Goal: Task Accomplishment & Management: Use online tool/utility

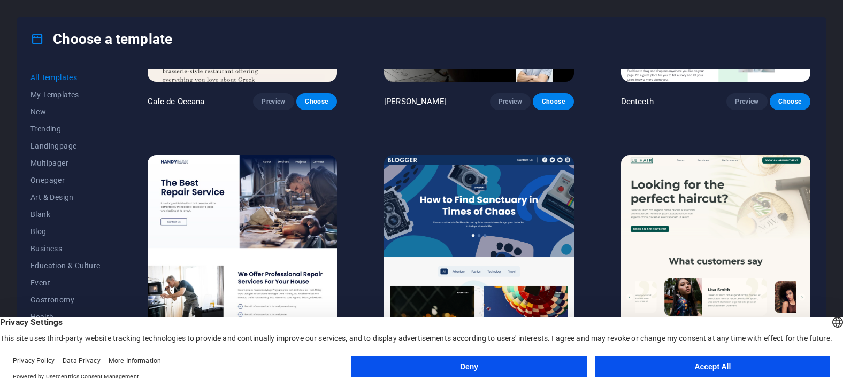
scroll to position [3475, 0]
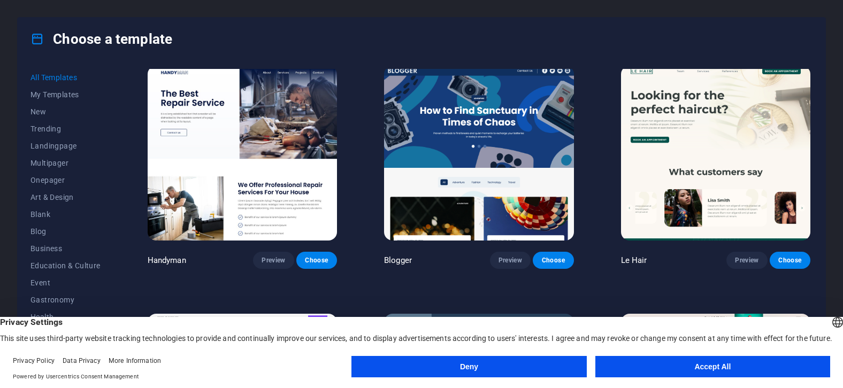
click at [475, 360] on button "Deny" at bounding box center [468, 366] width 235 height 21
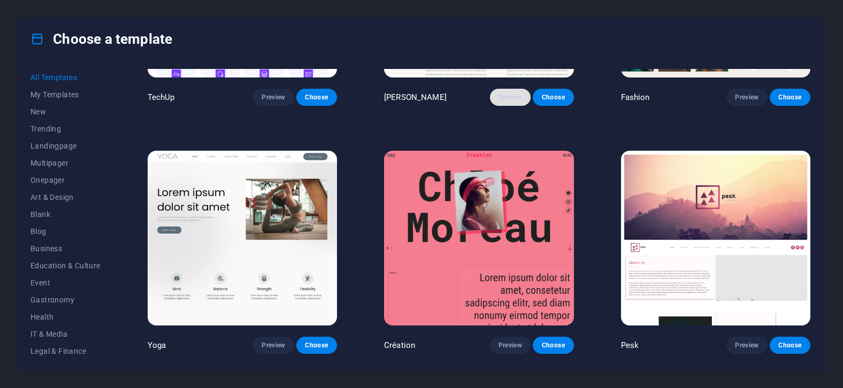
scroll to position [3920, 0]
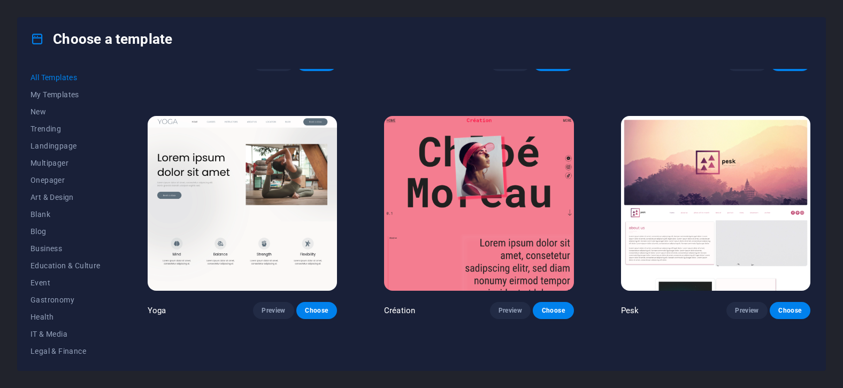
click at [246, 166] on img at bounding box center [242, 203] width 189 height 175
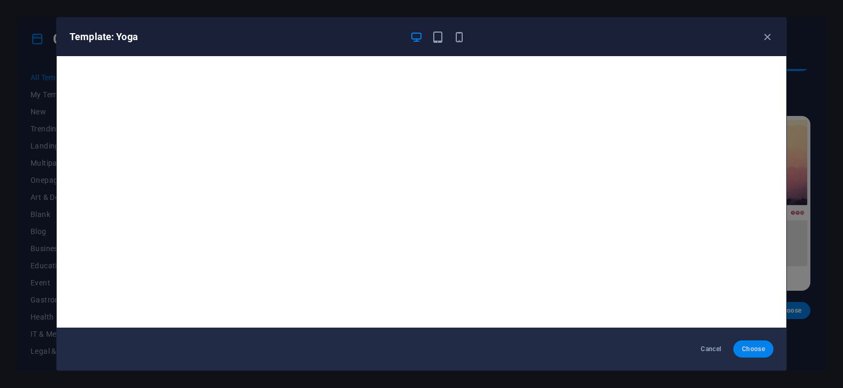
click at [758, 350] on span "Choose" at bounding box center [752, 349] width 23 height 9
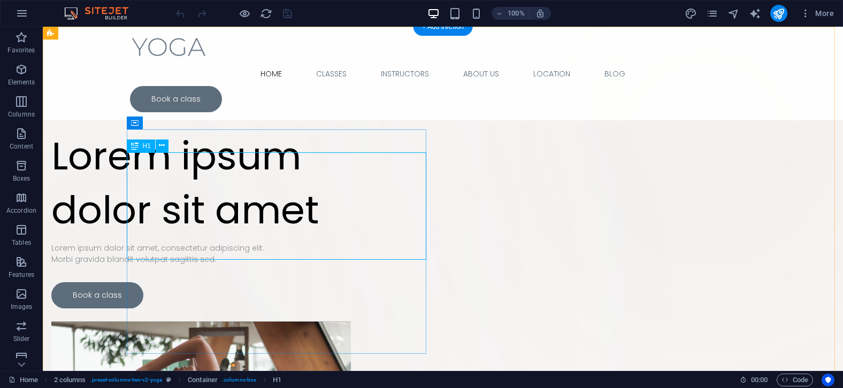
click at [351, 189] on div "Lorem ipsum dolor sit amet" at bounding box center [200, 183] width 299 height 108
click at [351, 187] on div "Lorem ipsum dolor sit amet" at bounding box center [200, 183] width 299 height 108
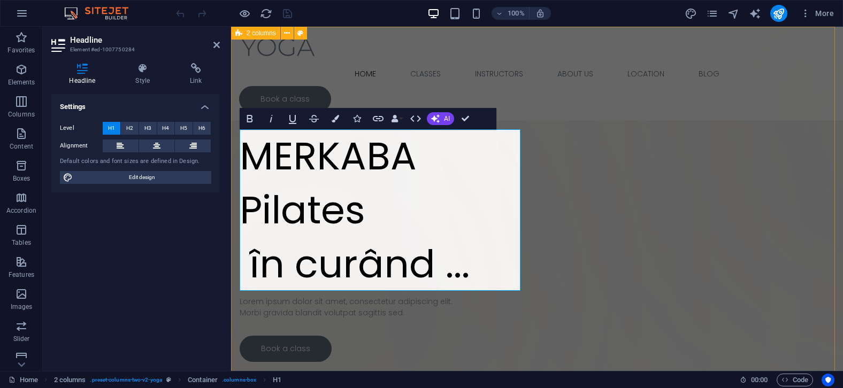
click at [637, 80] on div "Drop content here or Add elements Paste clipboard MERKABA ‌Pilates ‌ în curând …" at bounding box center [537, 337] width 612 height 621
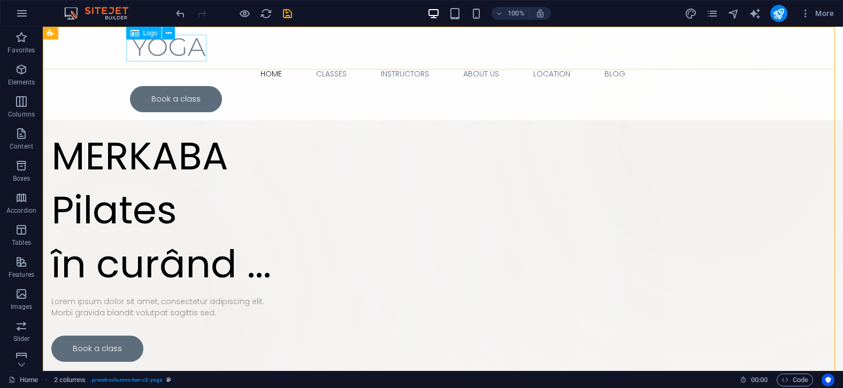
click at [193, 51] on div at bounding box center [442, 48] width 625 height 27
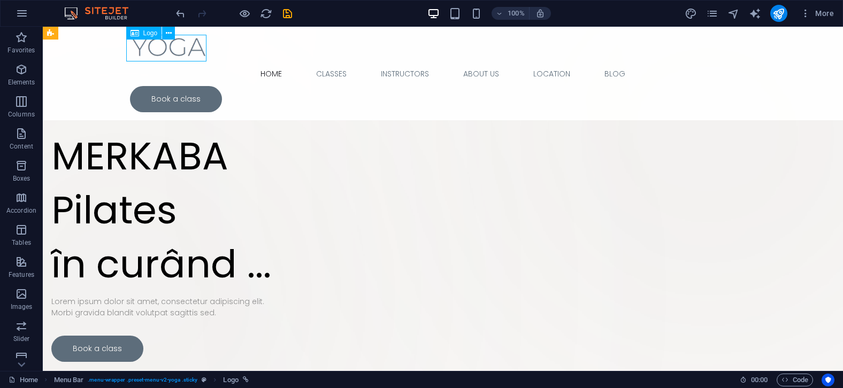
click at [193, 51] on div at bounding box center [442, 48] width 625 height 27
select select "px"
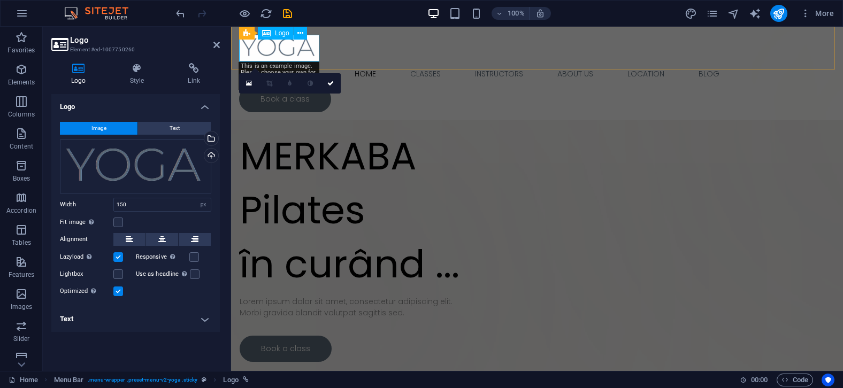
click at [312, 49] on div at bounding box center [537, 48] width 596 height 27
click at [493, 152] on div "MERKABA Pilates în curând ..." at bounding box center [382, 209] width 284 height 161
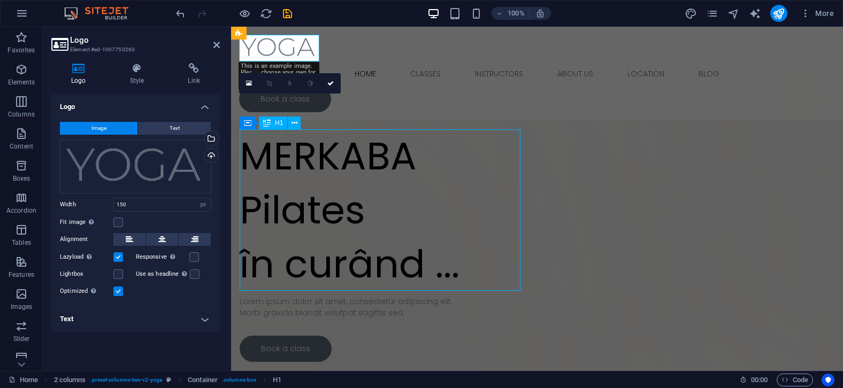
click at [741, 102] on div "Drop content here or Add elements Paste clipboard MERKABA Pilates în curând ...…" at bounding box center [537, 337] width 612 height 621
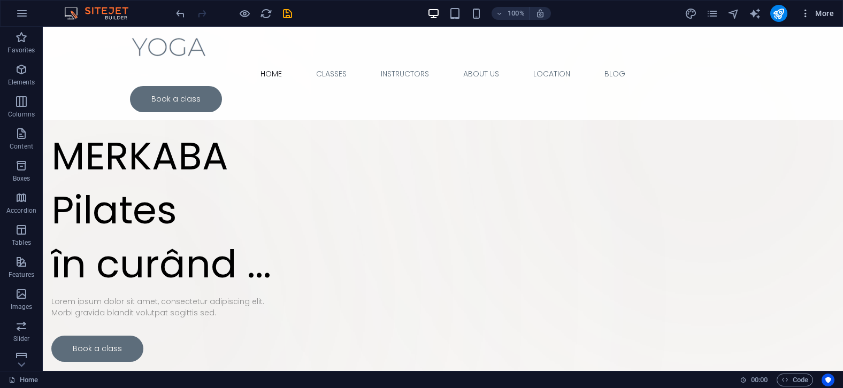
click at [823, 10] on span "More" at bounding box center [817, 13] width 34 height 11
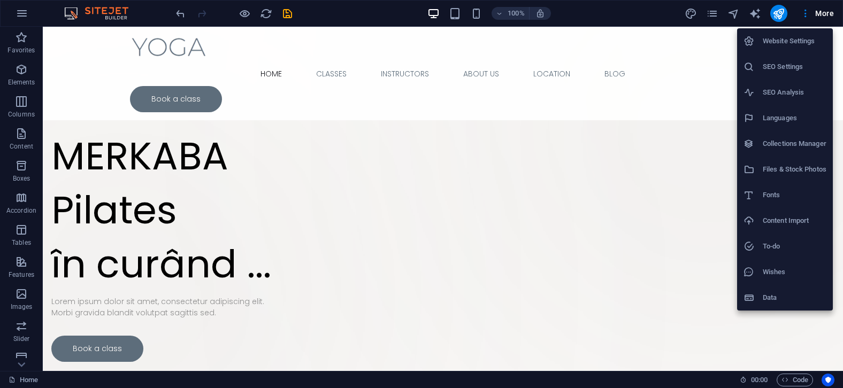
click at [633, 14] on div at bounding box center [421, 194] width 843 height 388
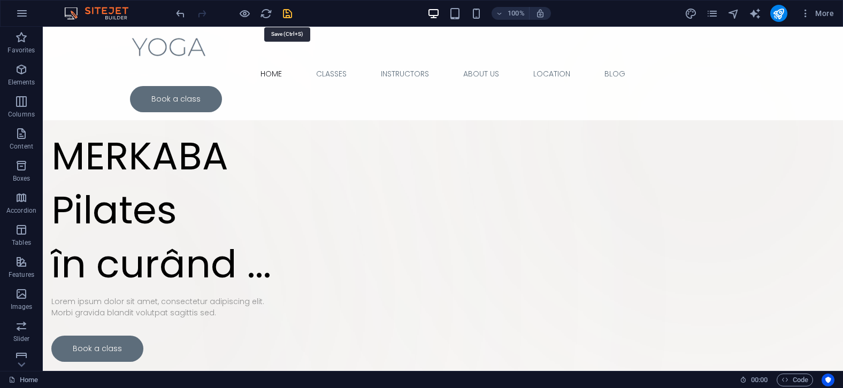
click at [285, 16] on icon "save" at bounding box center [287, 13] width 12 height 12
checkbox input "false"
click at [18, 16] on icon "button" at bounding box center [22, 13] width 13 height 13
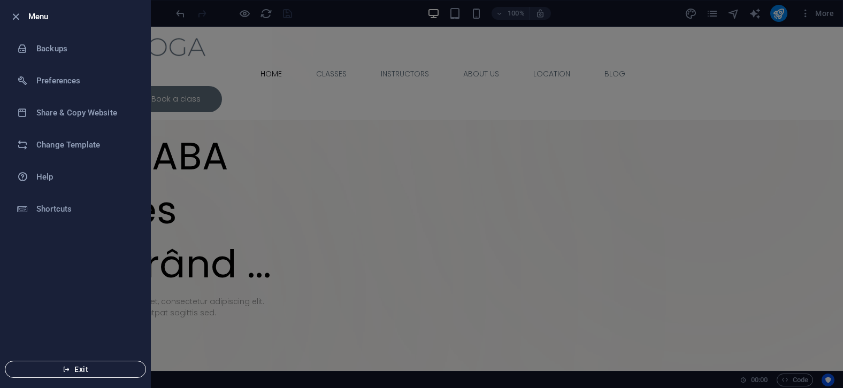
click at [91, 361] on button "Exit" at bounding box center [75, 369] width 141 height 17
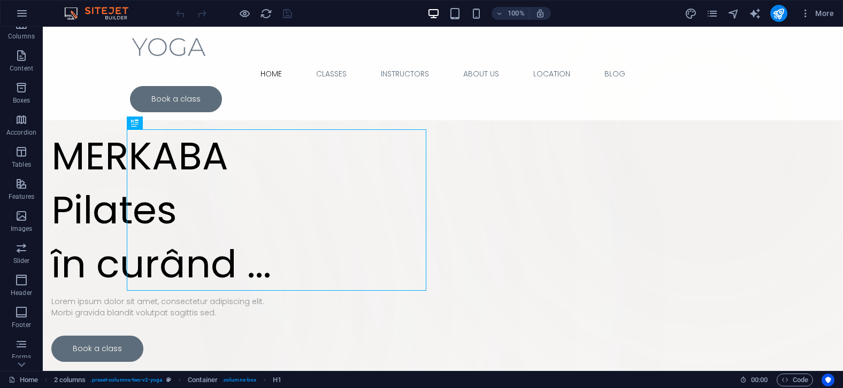
scroll to position [137, 0]
click at [25, 14] on icon "button" at bounding box center [22, 13] width 13 height 13
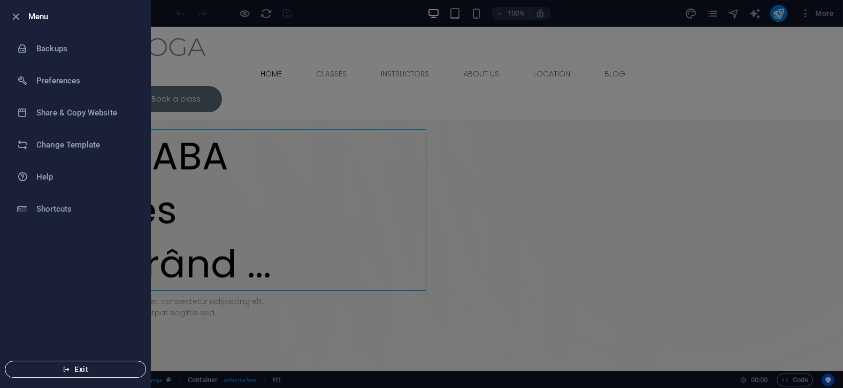
click at [70, 368] on icon "button" at bounding box center [66, 369] width 7 height 7
